Goal: Task Accomplishment & Management: Use online tool/utility

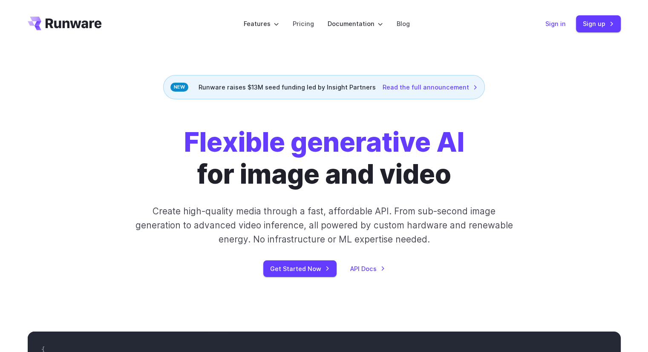
click at [559, 22] on link "Sign in" at bounding box center [555, 24] width 20 height 10
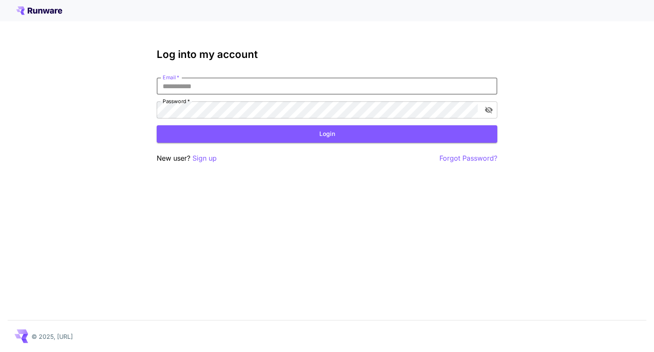
click at [201, 81] on input "Email   *" at bounding box center [327, 86] width 341 height 17
click at [198, 89] on input "**********" at bounding box center [327, 86] width 341 height 17
type input "**********"
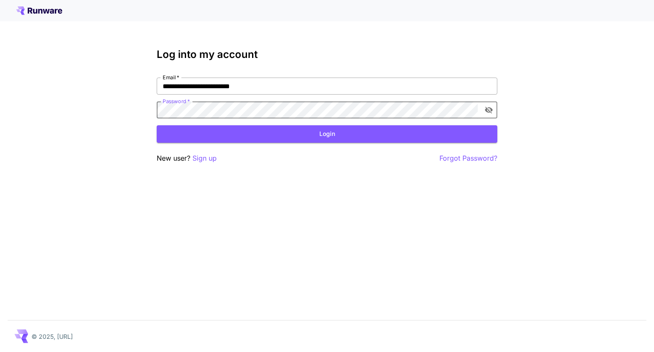
click button "Login" at bounding box center [327, 133] width 341 height 17
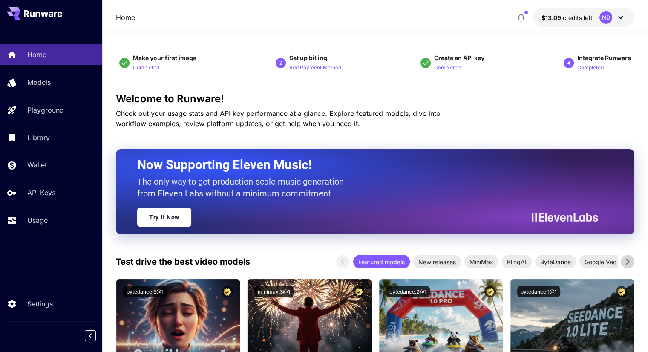
scroll to position [232, 0]
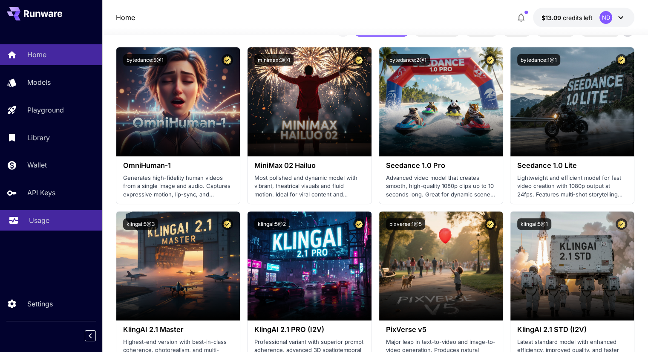
click at [56, 218] on div "Usage" at bounding box center [62, 220] width 66 height 10
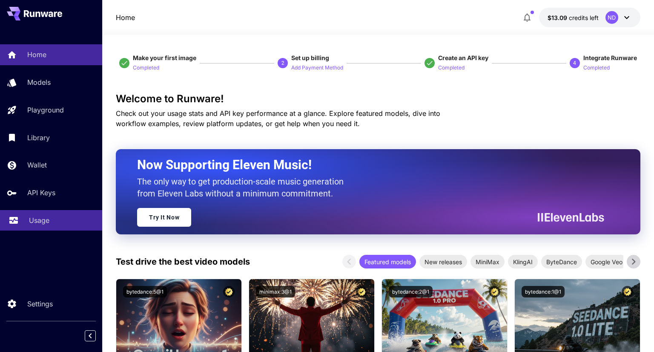
click at [56, 218] on div "Usage" at bounding box center [62, 220] width 66 height 10
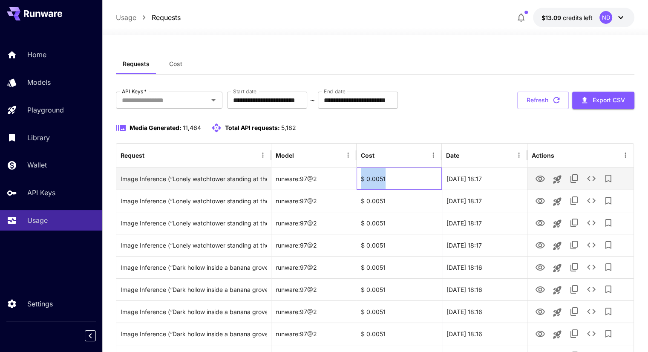
drag, startPoint x: 396, startPoint y: 179, endPoint x: 361, endPoint y: 181, distance: 35.0
click at [361, 181] on div "$ 0.0051" at bounding box center [399, 178] width 85 height 22
copy div "$ 0.0051"
